Goal: Find specific page/section: Find specific page/section

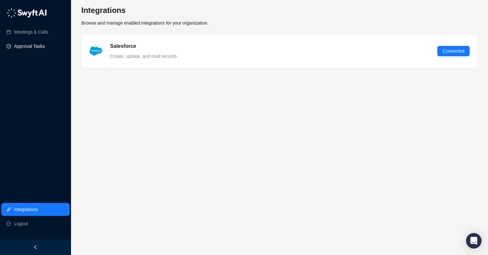
click at [27, 46] on link "Approval Tasks" at bounding box center [29, 46] width 31 height 13
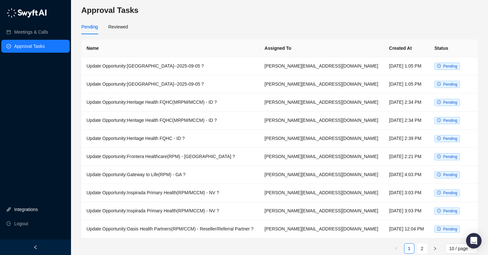
click at [31, 208] on link "Integrations" at bounding box center [26, 209] width 24 height 13
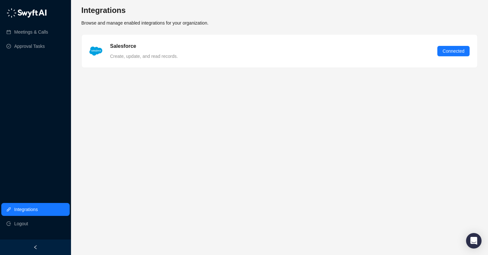
click at [162, 93] on main "Integrations Browse and manage enabled integrations for your organization. Sale…" at bounding box center [279, 127] width 396 height 244
click at [448, 49] on span "Connected" at bounding box center [454, 50] width 22 height 7
